Goal: Contribute content

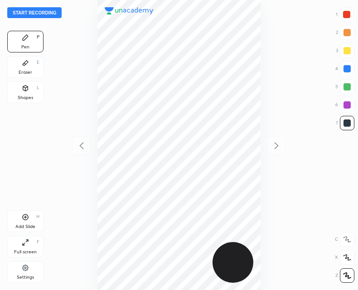
scroll to position [290, 213]
click at [45, 15] on button "Start recording" at bounding box center [34, 12] width 54 height 11
click at [28, 66] on div "Eraser E" at bounding box center [25, 67] width 36 height 22
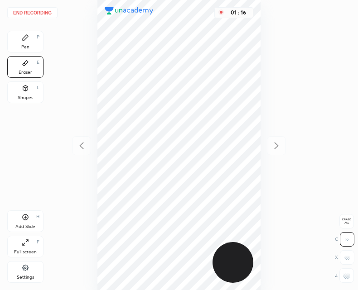
drag, startPoint x: 350, startPoint y: 276, endPoint x: 343, endPoint y: 270, distance: 9.3
click at [350, 276] on div at bounding box center [346, 276] width 15 height 15
click at [39, 39] on div "Pen P" at bounding box center [25, 42] width 36 height 22
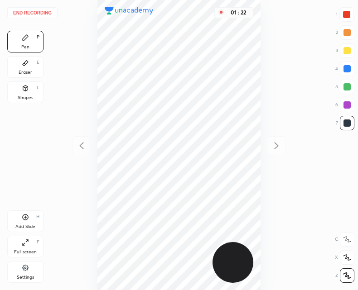
drag, startPoint x: 54, startPoint y: 58, endPoint x: 35, endPoint y: 48, distance: 21.7
click at [54, 57] on div "End recording 1 2 3 4 5 6 7 R O A L C X Z Erase all C X Z Pen P Eraser E Shapes…" at bounding box center [179, 145] width 358 height 290
click at [29, 39] on div "Pen P" at bounding box center [25, 42] width 36 height 22
click at [348, 15] on div at bounding box center [346, 14] width 7 height 7
click at [20, 217] on div "Add Slide H" at bounding box center [25, 222] width 36 height 22
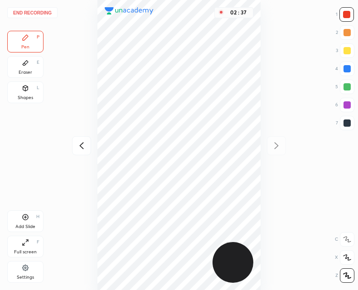
click at [86, 146] on icon at bounding box center [81, 145] width 11 height 11
click at [277, 149] on icon at bounding box center [276, 145] width 11 height 11
click at [34, 11] on button "End recording" at bounding box center [32, 12] width 50 height 11
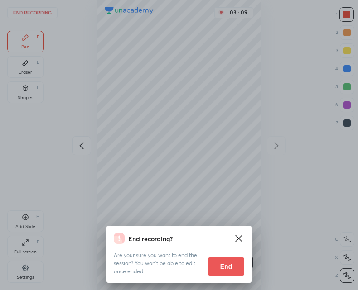
drag, startPoint x: 225, startPoint y: 262, endPoint x: 218, endPoint y: 261, distance: 6.4
click at [223, 262] on button "End" at bounding box center [226, 267] width 36 height 18
